Goal: Task Accomplishment & Management: Use online tool/utility

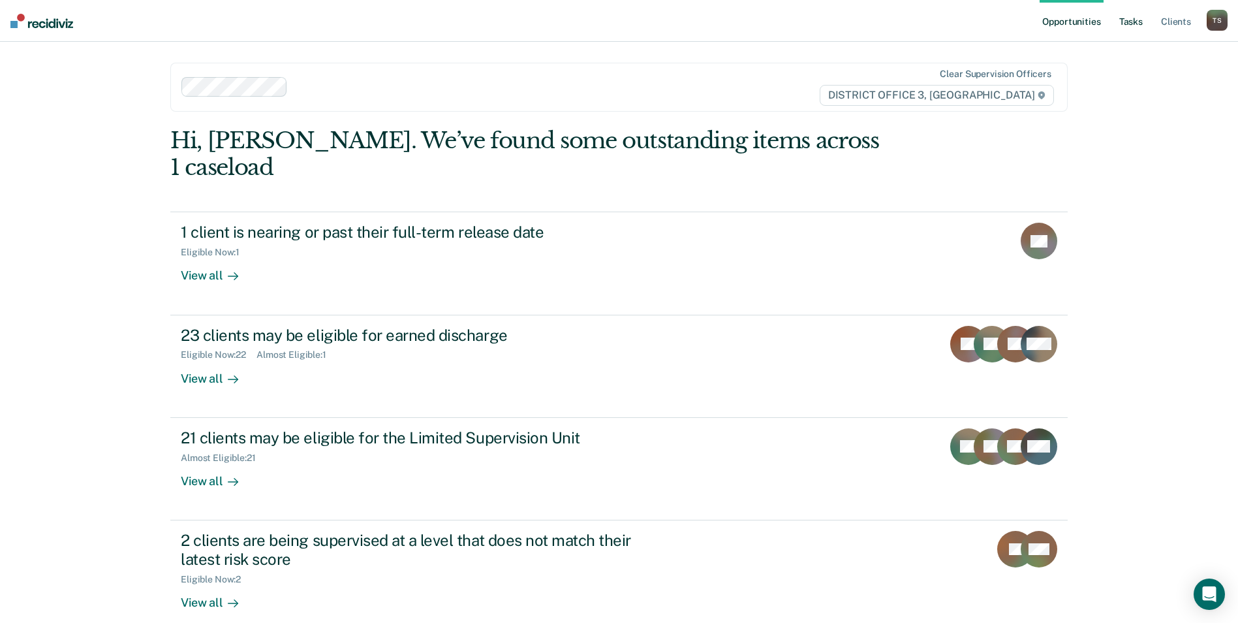
click at [1134, 26] on link "Tasks" at bounding box center [1131, 21] width 29 height 42
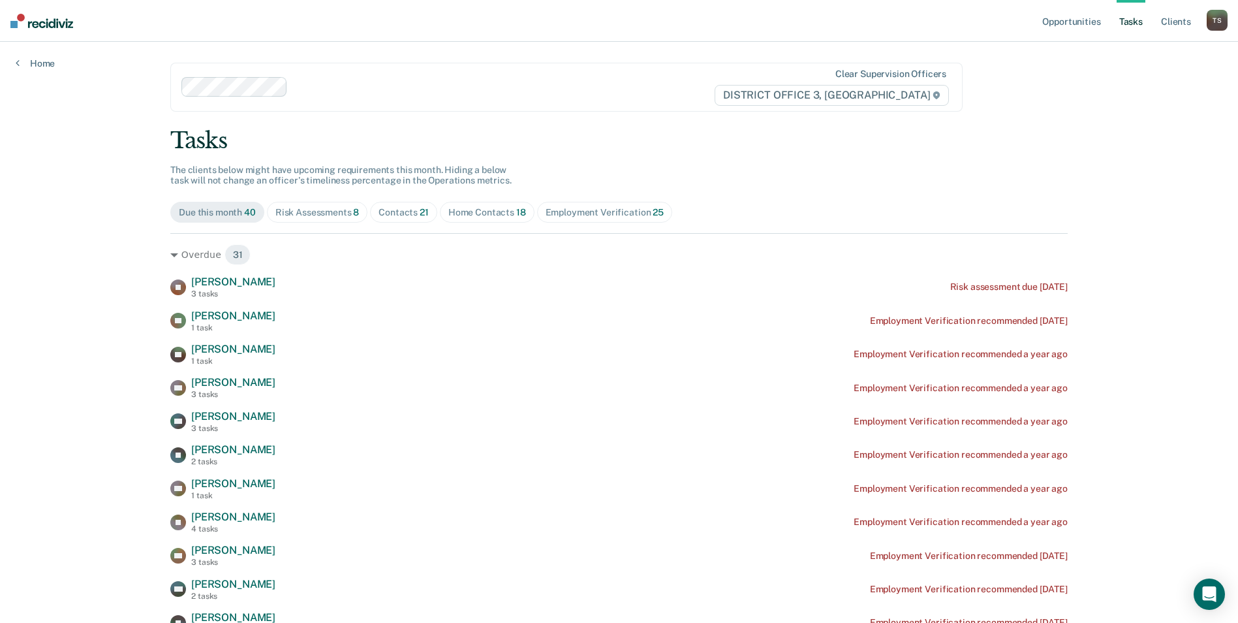
click at [396, 208] on div "Contacts 21" at bounding box center [403, 212] width 50 height 11
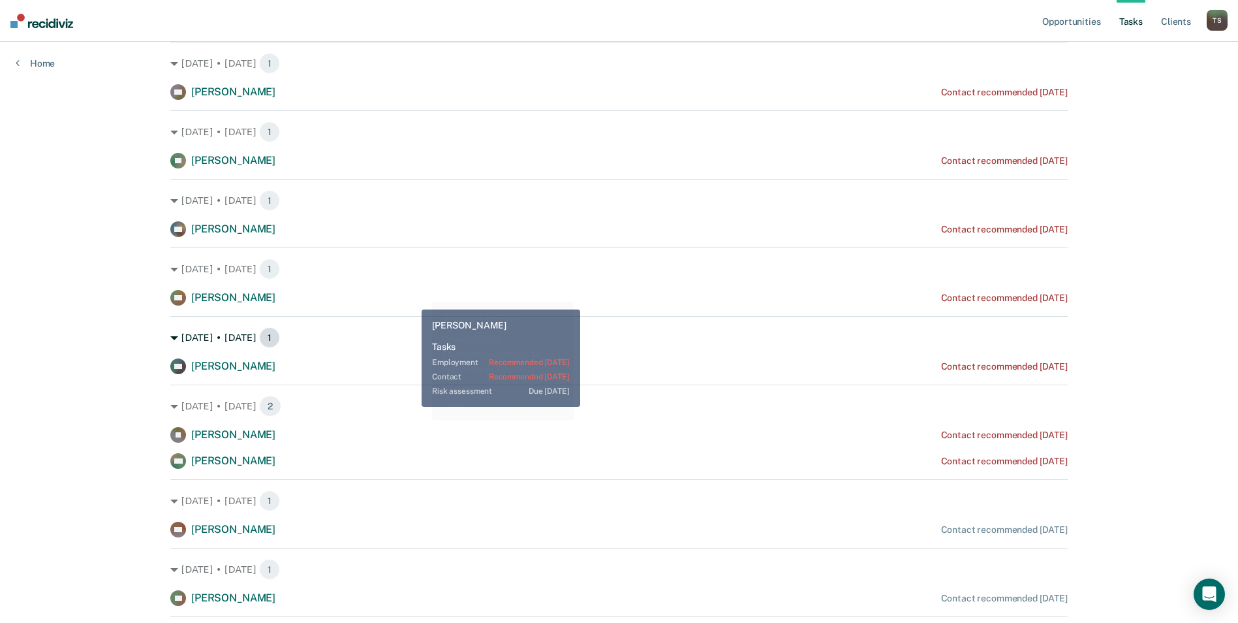
scroll to position [196, 0]
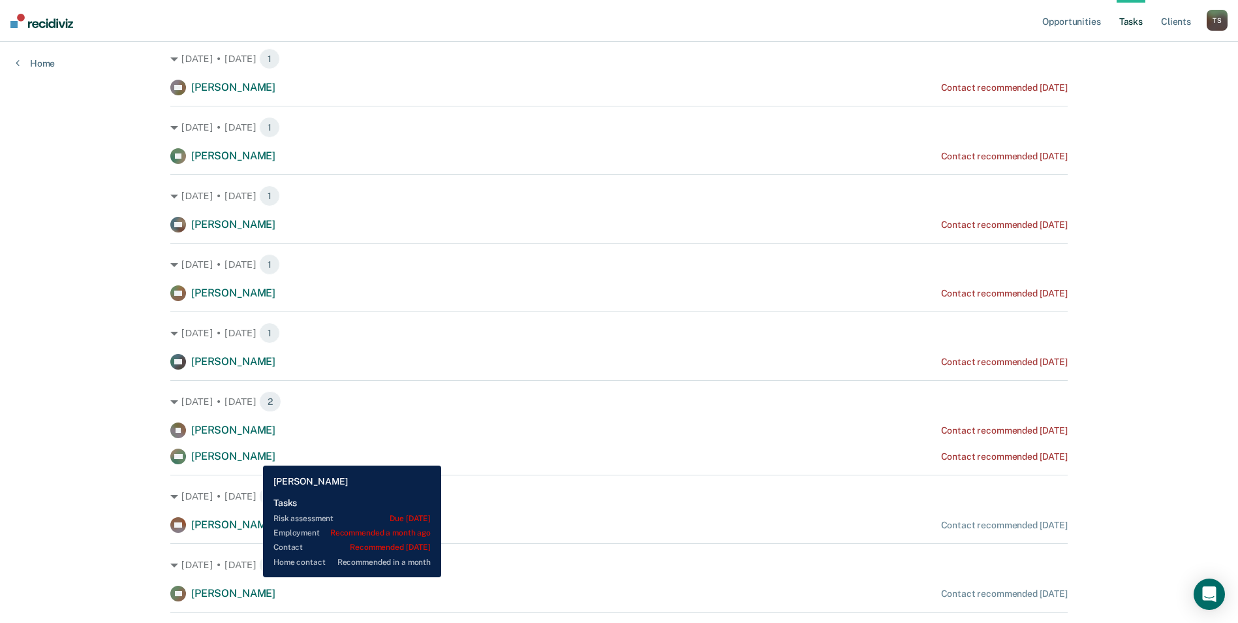
click at [253, 455] on span "[PERSON_NAME]" at bounding box center [233, 456] width 84 height 12
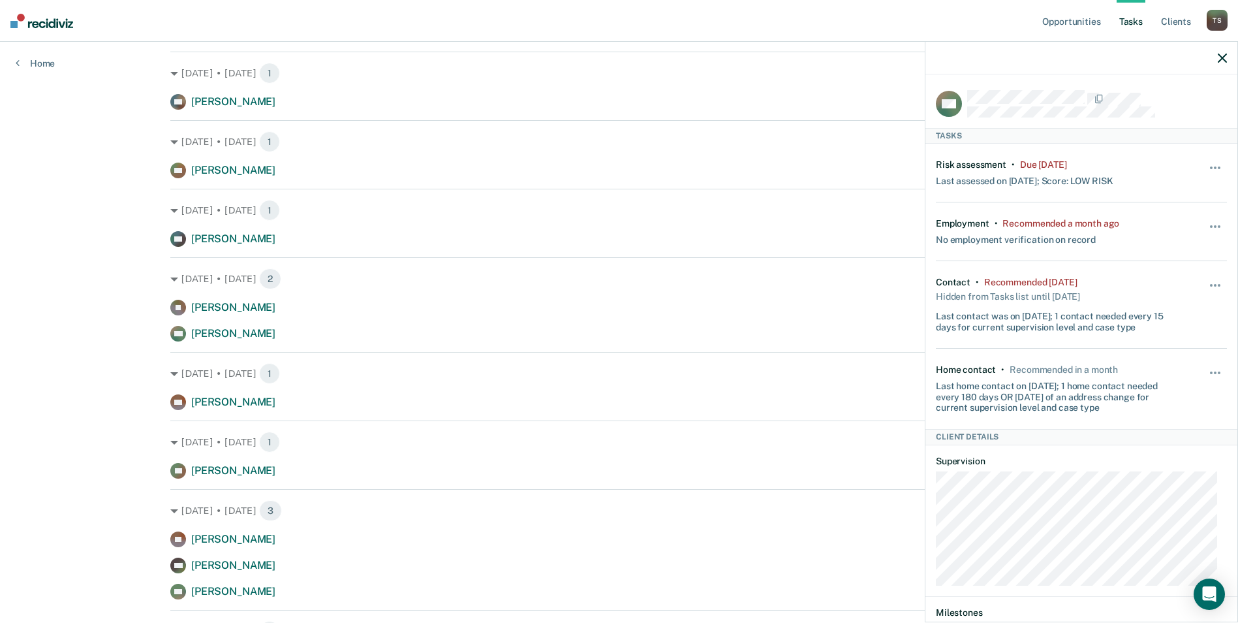
scroll to position [326, 0]
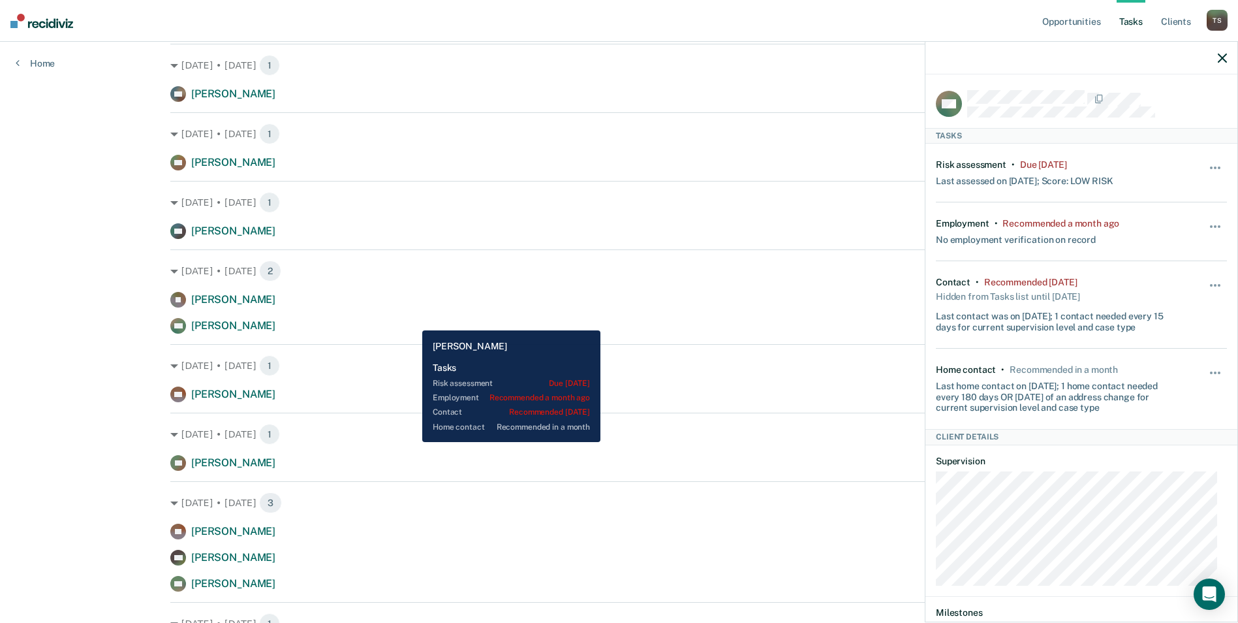
click at [412, 321] on div "KM [PERSON_NAME] Contact recommended [DATE]" at bounding box center [618, 326] width 897 height 16
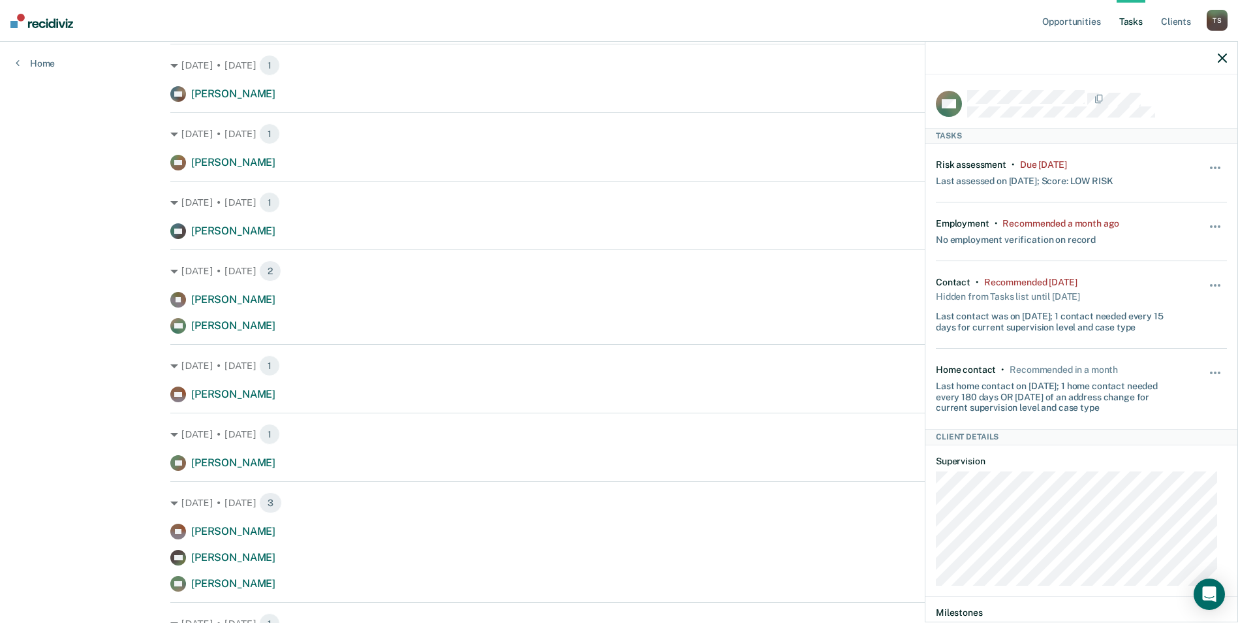
click at [1220, 58] on icon "button" at bounding box center [1222, 58] width 9 height 9
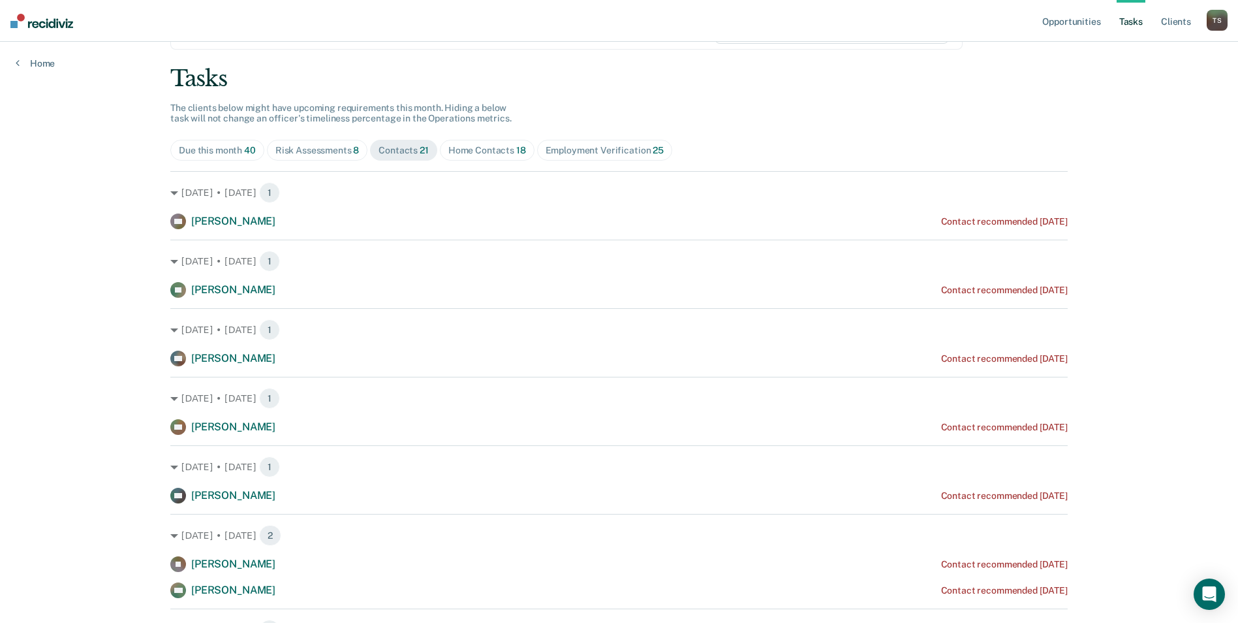
scroll to position [196, 0]
